Goal: Information Seeking & Learning: Learn about a topic

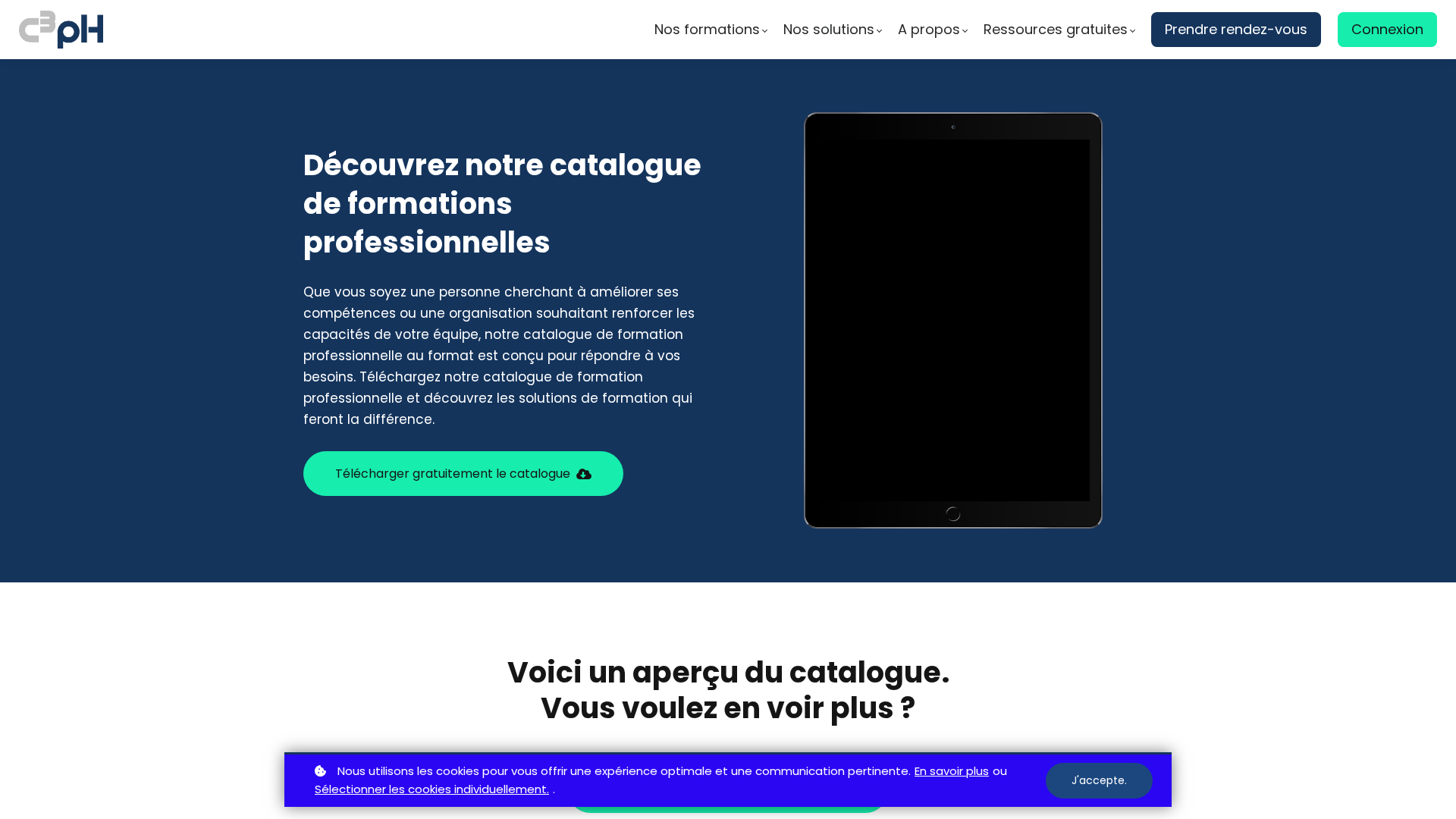
click at [1098, 781] on button "J'accepte." at bounding box center [1099, 781] width 107 height 36
